Goal: Information Seeking & Learning: Learn about a topic

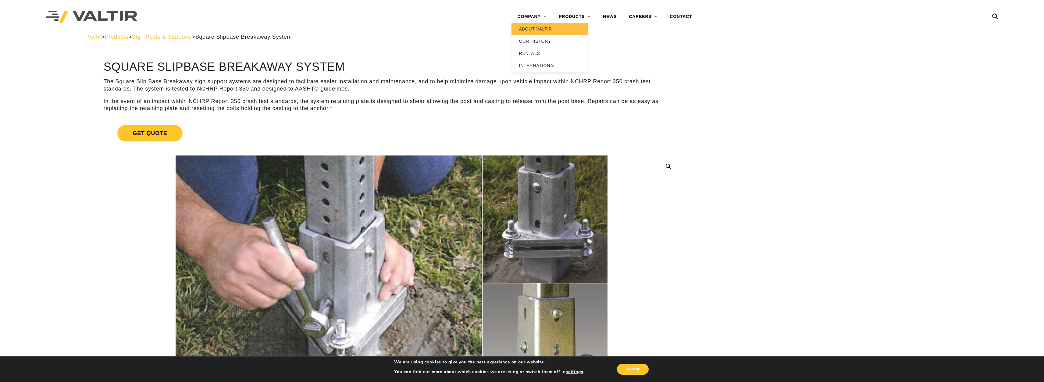
click at [540, 28] on link "ABOUT VALTIR" at bounding box center [549, 29] width 76 height 12
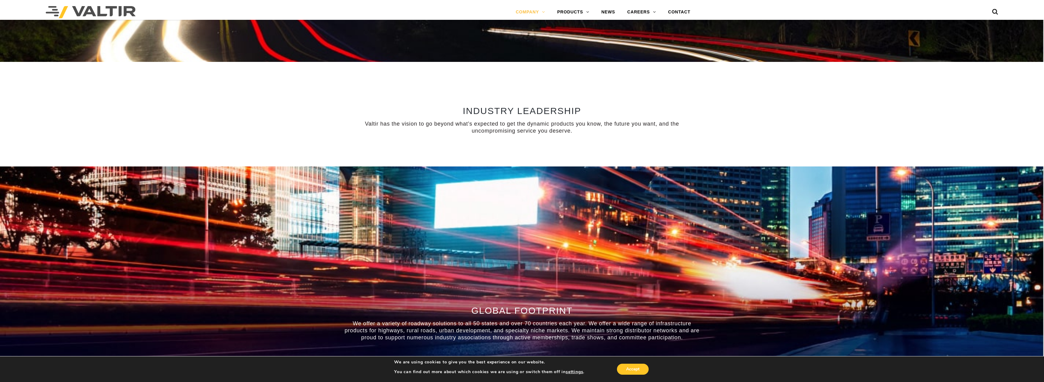
scroll to position [305, 0]
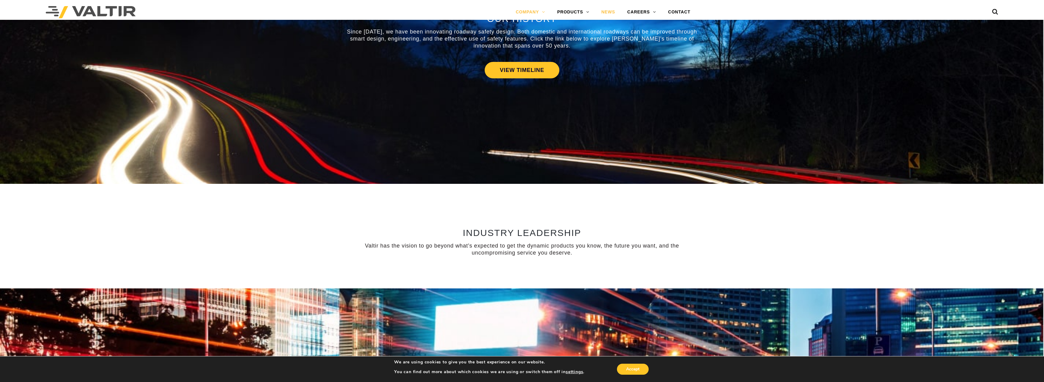
click at [609, 10] on link "NEWS" at bounding box center [608, 12] width 26 height 12
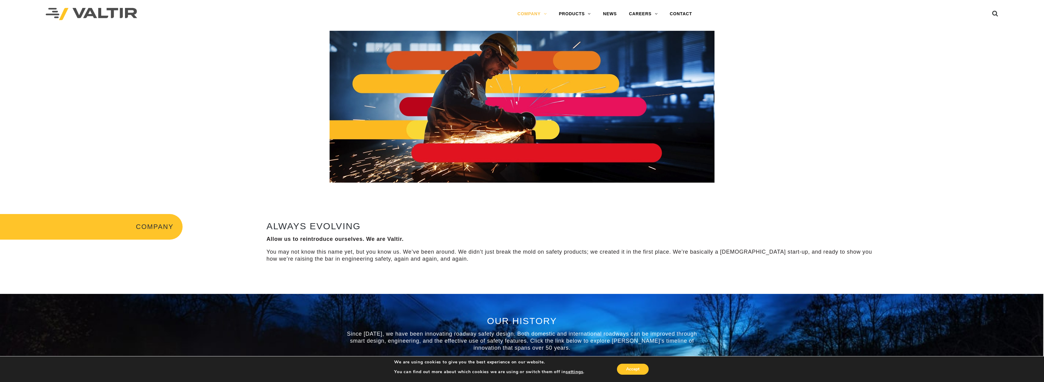
scroll to position [0, 0]
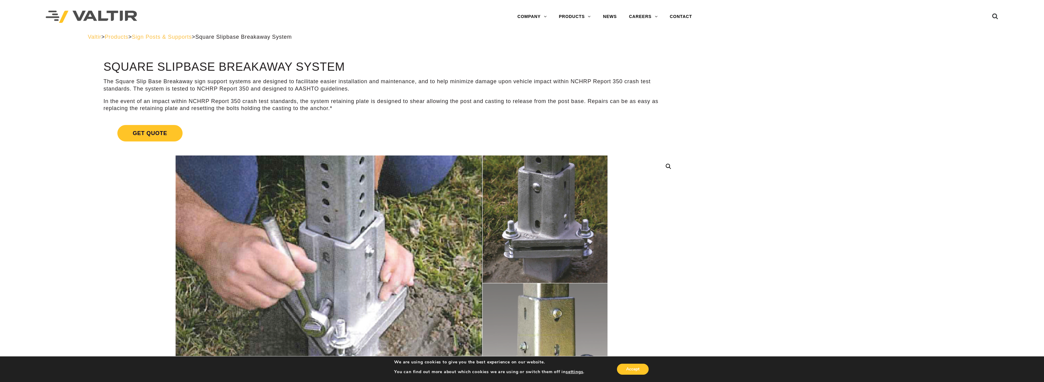
drag, startPoint x: 1007, startPoint y: 1, endPoint x: 888, endPoint y: 300, distance: 321.9
click at [965, 30] on div at bounding box center [946, 17] width 103 height 34
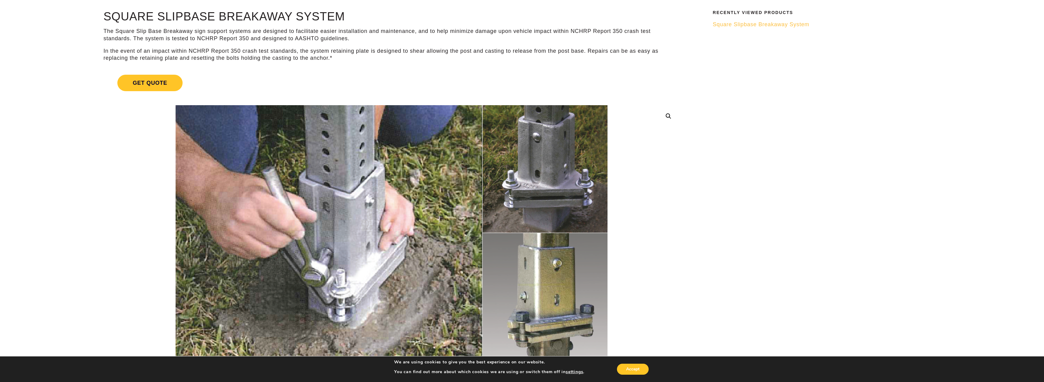
scroll to position [61, 0]
